Goal: Task Accomplishment & Management: Manage account settings

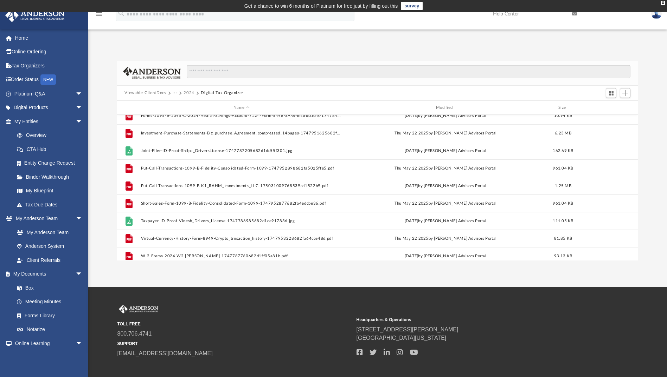
scroll to position [311, 0]
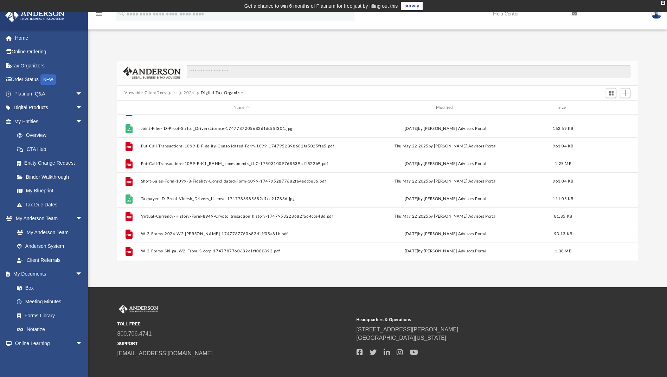
click at [189, 93] on button "2024" at bounding box center [188, 93] width 11 height 6
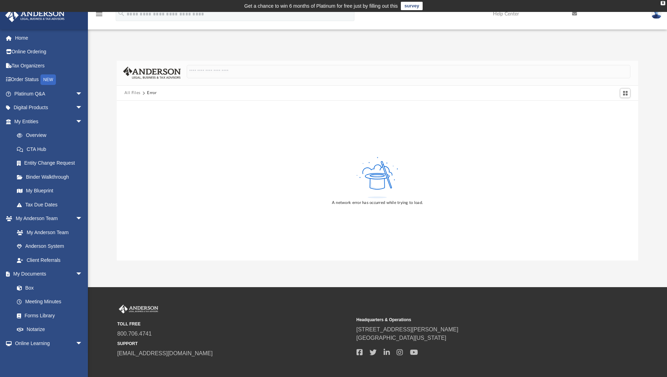
click at [136, 93] on button "All Files" at bounding box center [132, 93] width 16 height 6
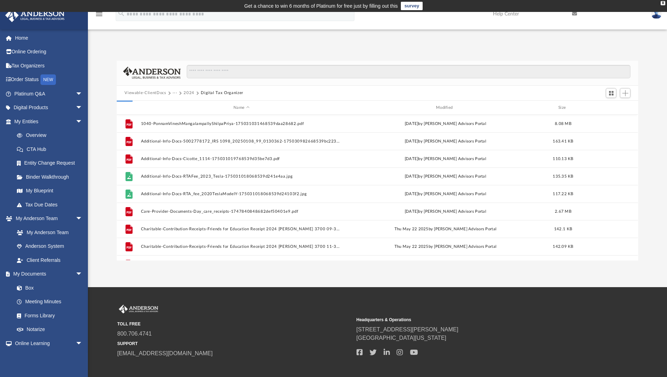
scroll to position [155, 516]
click at [188, 92] on button "2024" at bounding box center [188, 93] width 11 height 6
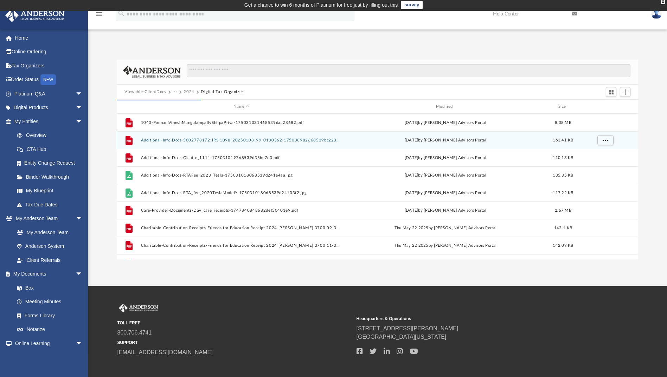
scroll to position [0, 0]
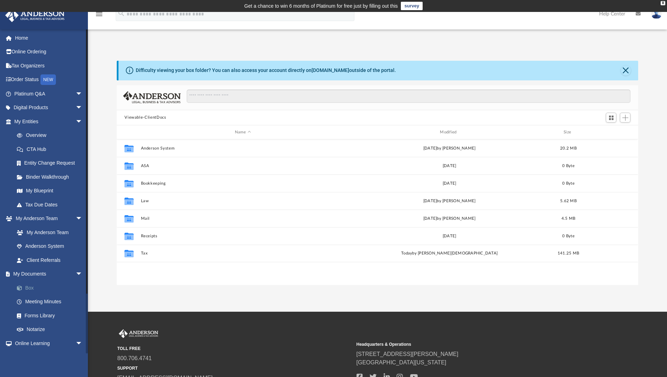
scroll to position [155, 516]
click at [31, 288] on link "Box" at bounding box center [51, 288] width 83 height 14
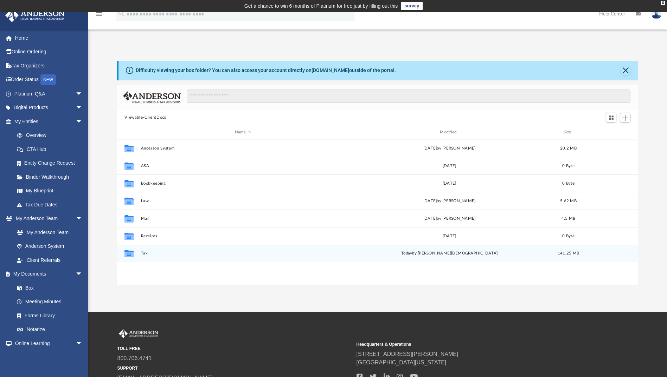
click at [145, 254] on button "Tax" at bounding box center [243, 254] width 204 height 5
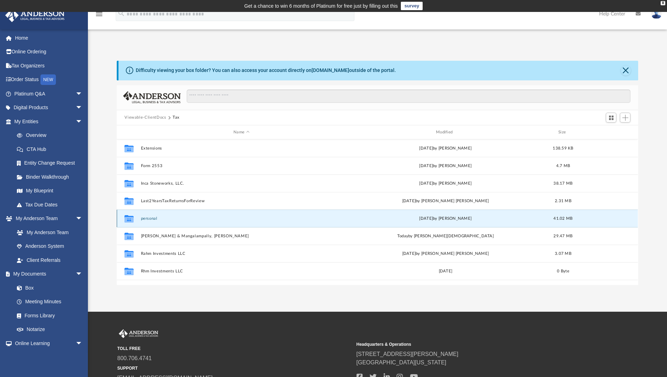
click at [150, 219] on button "personal" at bounding box center [241, 219] width 201 height 5
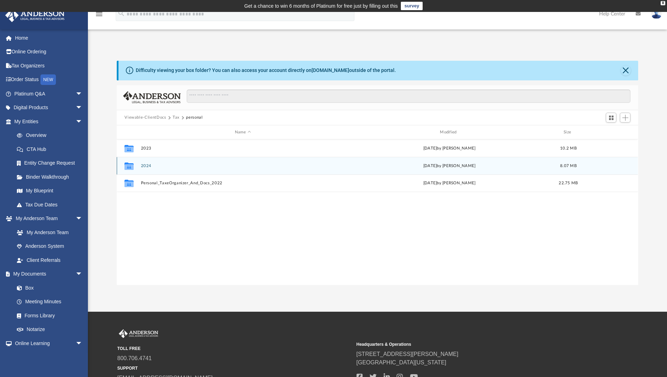
click at [146, 166] on button "2024" at bounding box center [243, 166] width 204 height 5
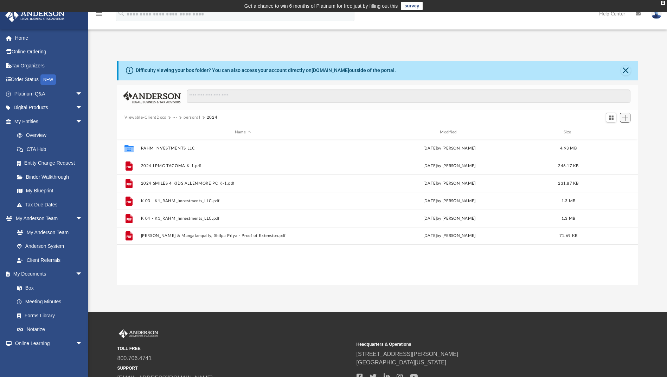
click at [624, 117] on span "Add" at bounding box center [625, 118] width 6 height 6
click at [610, 140] on li "New Folder" at bounding box center [615, 142] width 22 height 7
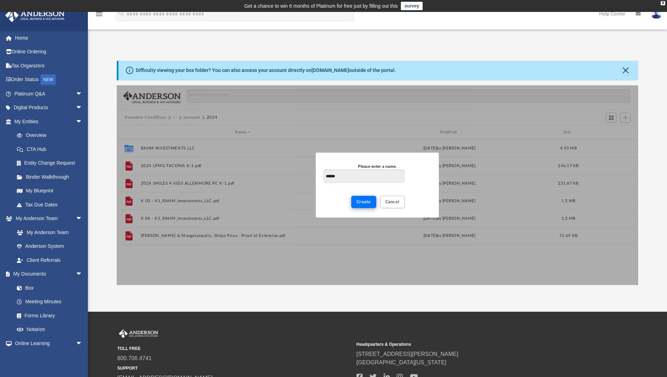
type input "******"
click at [365, 203] on span "Create" at bounding box center [363, 202] width 14 height 4
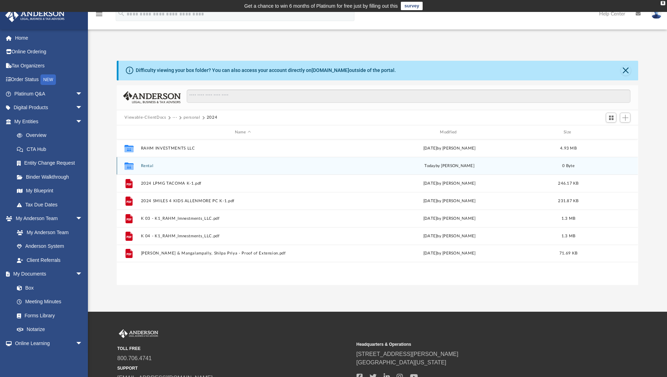
click at [146, 166] on button "Rental" at bounding box center [243, 166] width 204 height 5
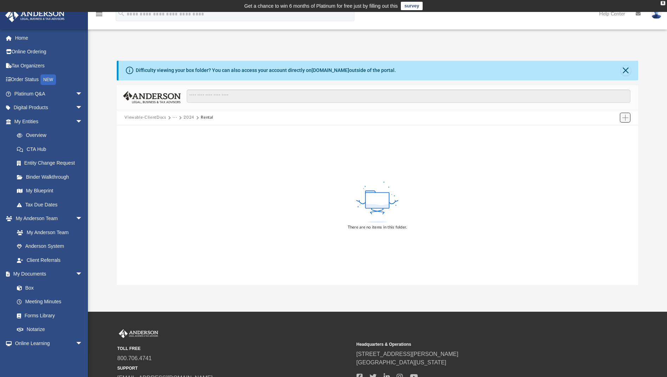
click at [621, 117] on button "Add" at bounding box center [625, 118] width 11 height 10
click at [610, 133] on li "Upload" at bounding box center [615, 131] width 22 height 7
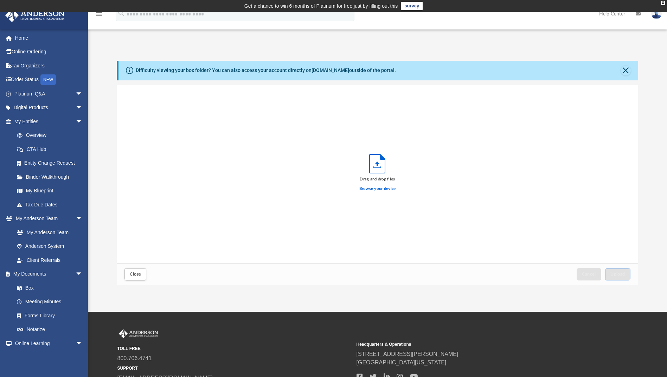
scroll to position [173, 516]
click at [374, 189] on label "Browse your device" at bounding box center [377, 189] width 37 height 6
click at [0, 0] on input "Browse your device" at bounding box center [0, 0] width 0 height 0
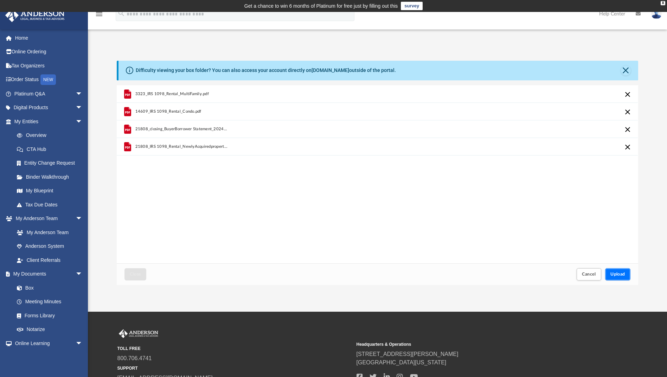
click at [615, 275] on span "Upload" at bounding box center [617, 274] width 15 height 4
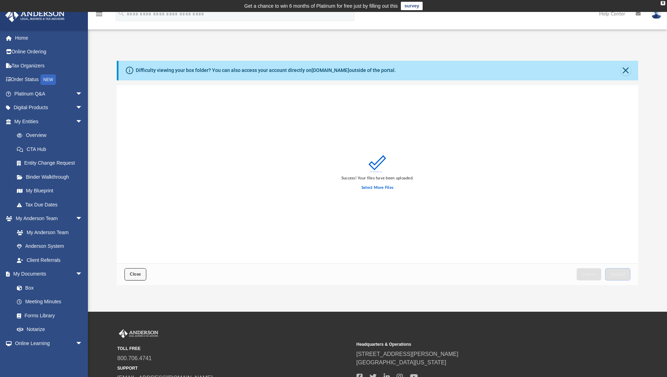
click at [130, 277] on button "Close" at bounding box center [135, 275] width 22 height 12
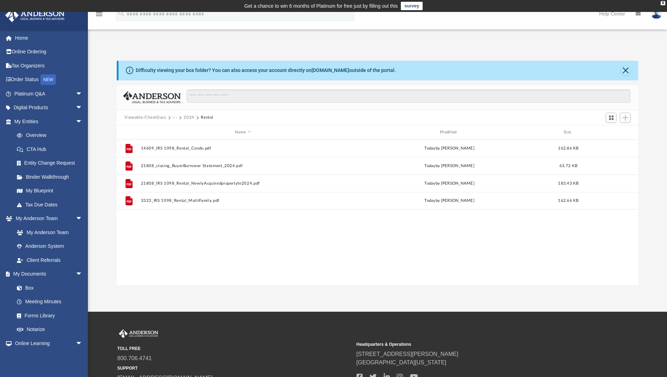
scroll to position [155, 516]
